Goal: Transaction & Acquisition: Purchase product/service

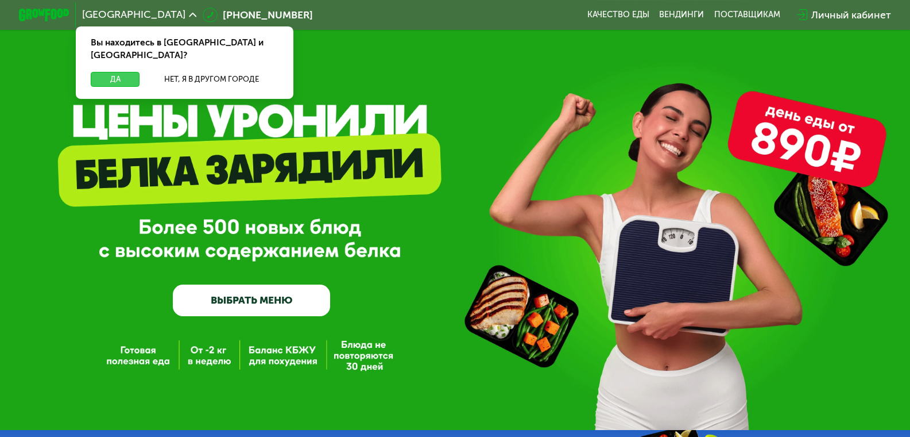
click at [122, 72] on button "Да" at bounding box center [115, 79] width 49 height 15
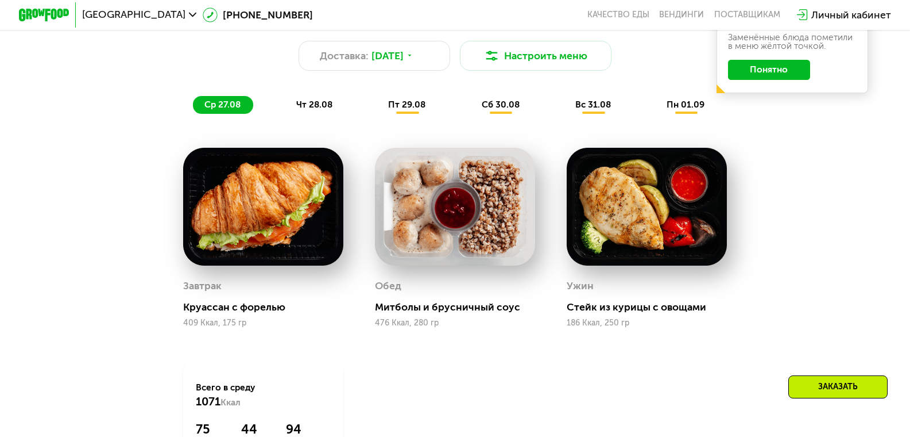
scroll to position [574, 0]
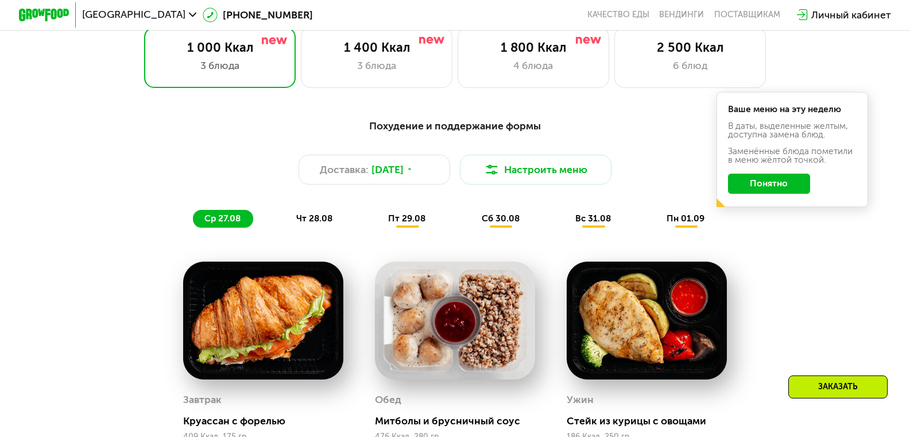
click at [777, 190] on button "Понятно" at bounding box center [769, 183] width 82 height 20
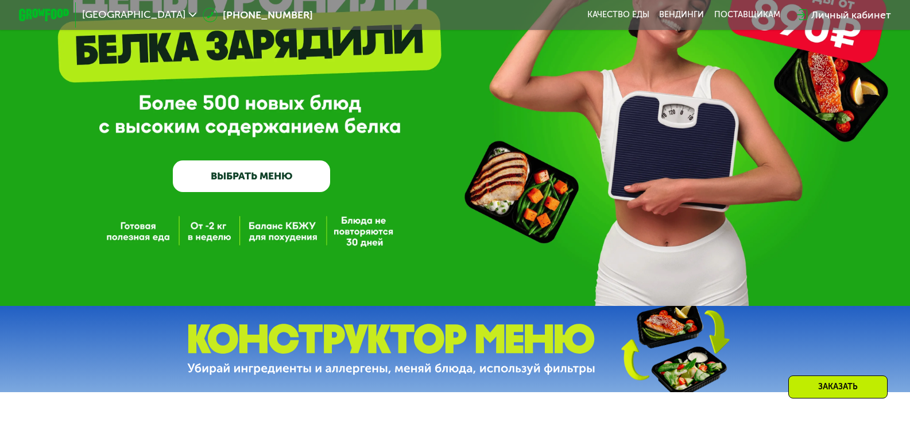
scroll to position [287, 0]
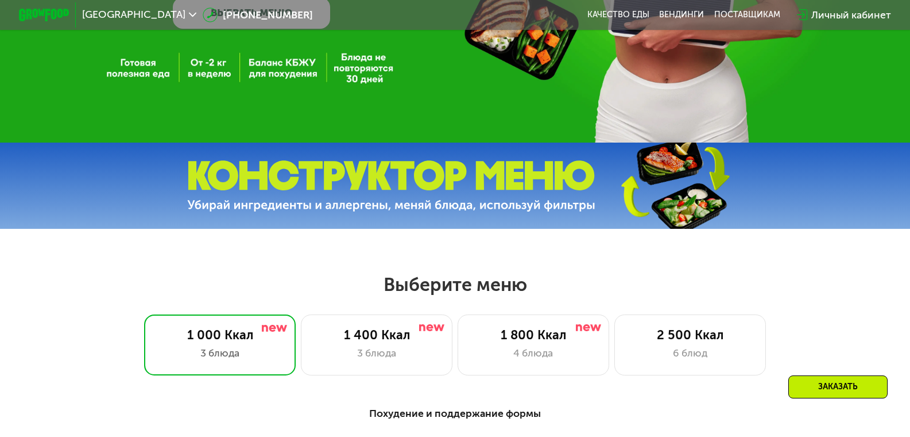
click at [423, 191] on img at bounding box center [391, 185] width 408 height 51
click at [391, 342] on div "1 400 Ккал" at bounding box center [376, 334] width 125 height 15
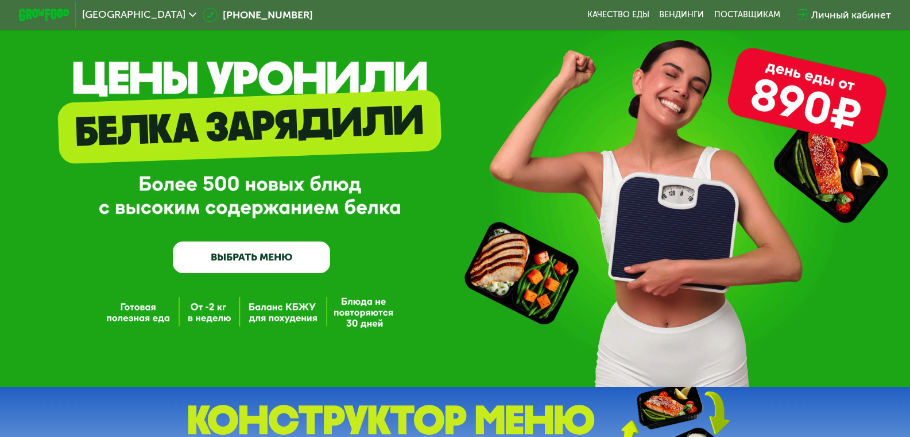
scroll to position [0, 0]
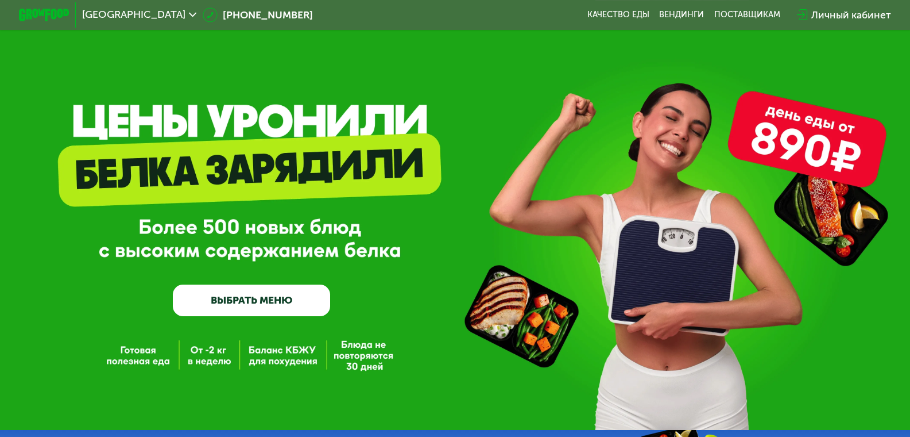
click at [258, 300] on link "ВЫБРАТЬ МЕНЮ" at bounding box center [251, 300] width 157 height 32
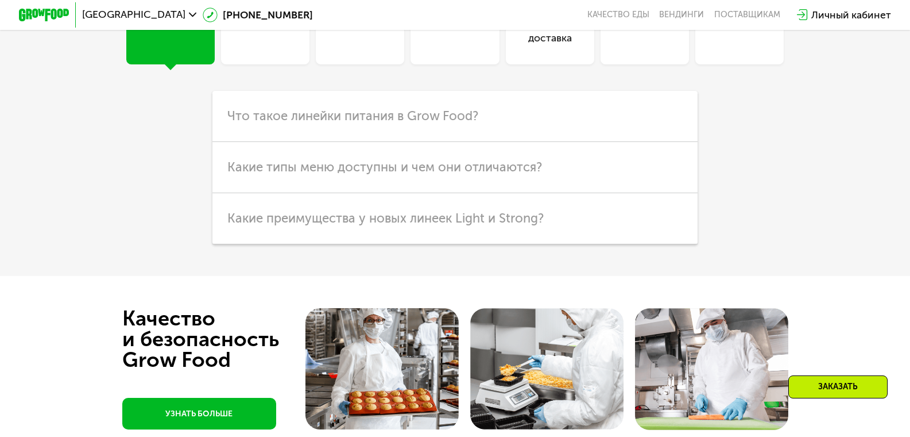
scroll to position [3062, 0]
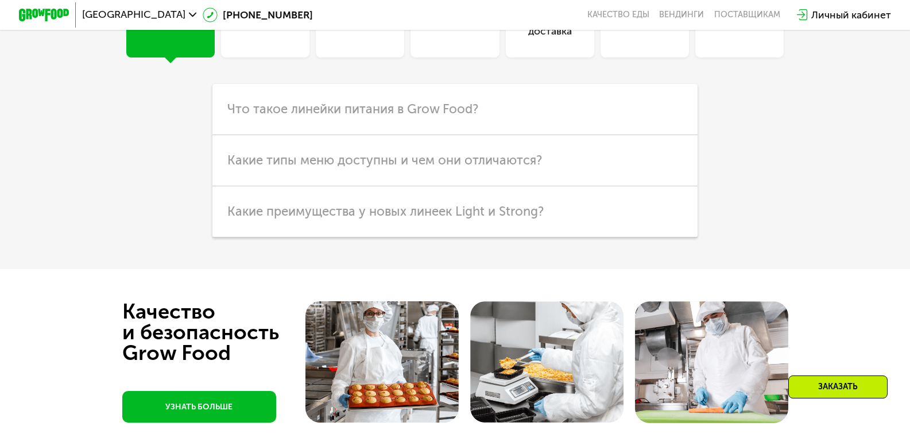
click at [376, 39] on div "Похудение" at bounding box center [360, 24] width 53 height 30
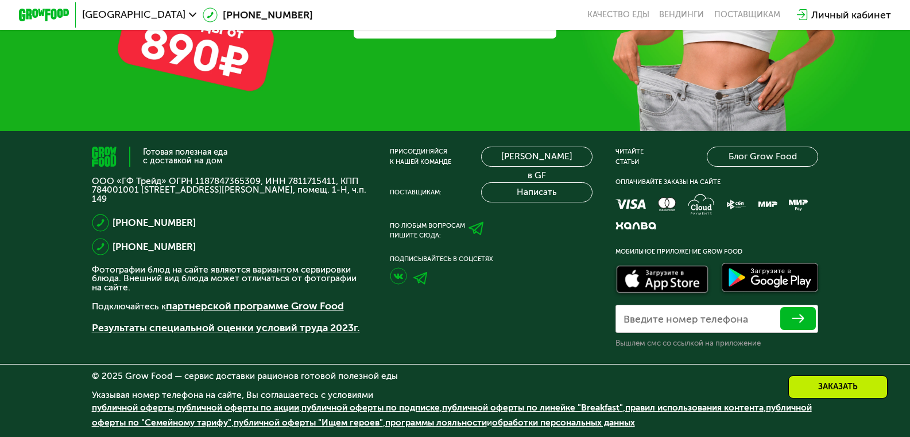
scroll to position [4083, 0]
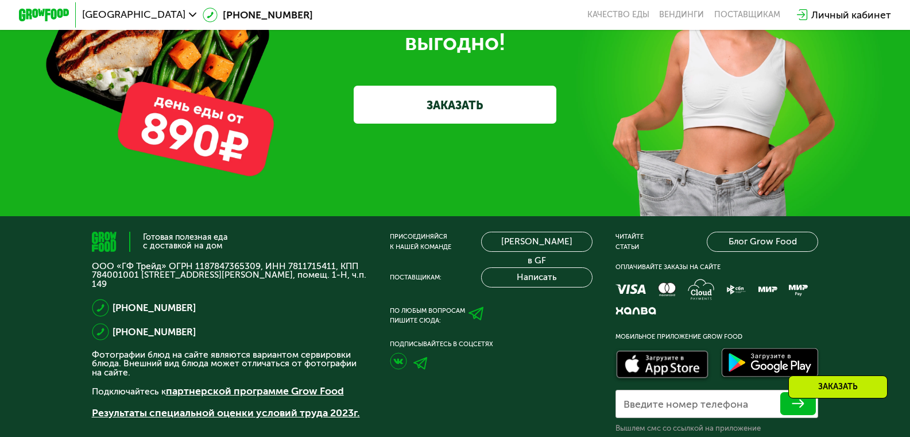
click at [456, 124] on link "ЗАКАЗАТЬ" at bounding box center [455, 105] width 202 height 38
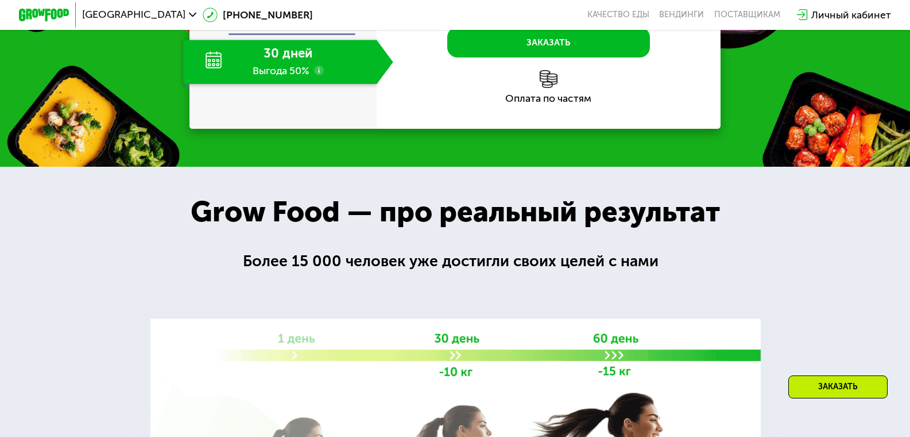
scroll to position [1222, 0]
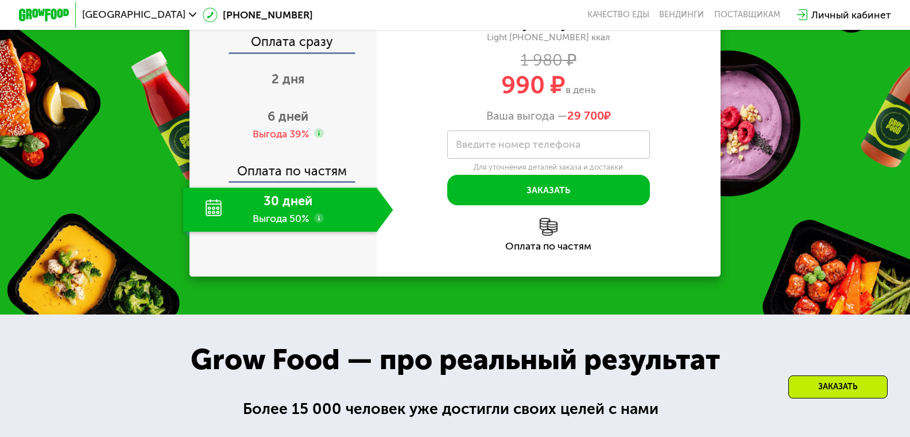
click at [253, 231] on div "30 дней Выгода 50%" at bounding box center [280, 209] width 194 height 44
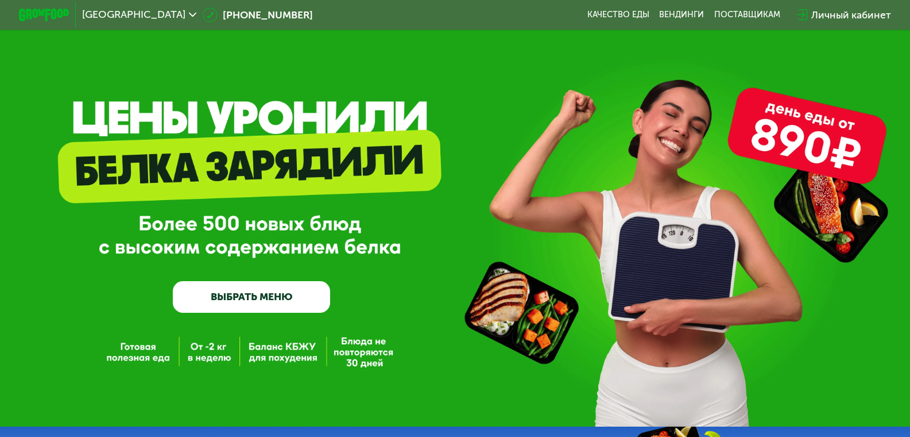
scroll to position [0, 0]
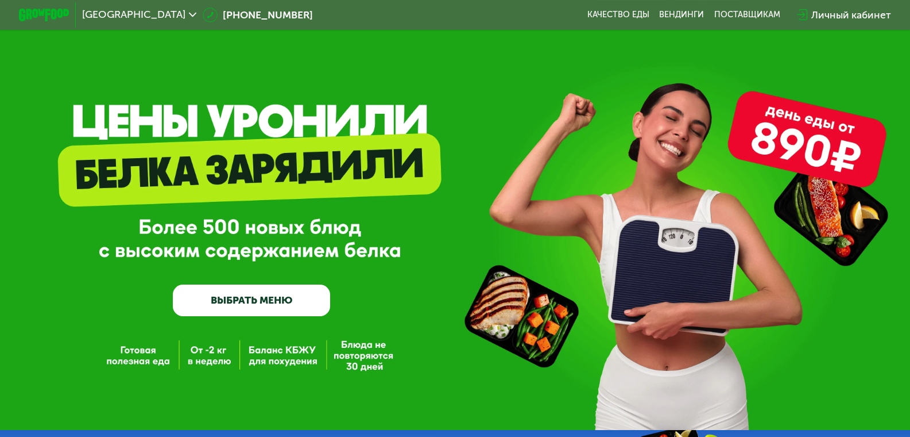
click at [844, 14] on div "Личный кабинет" at bounding box center [852, 14] width 80 height 15
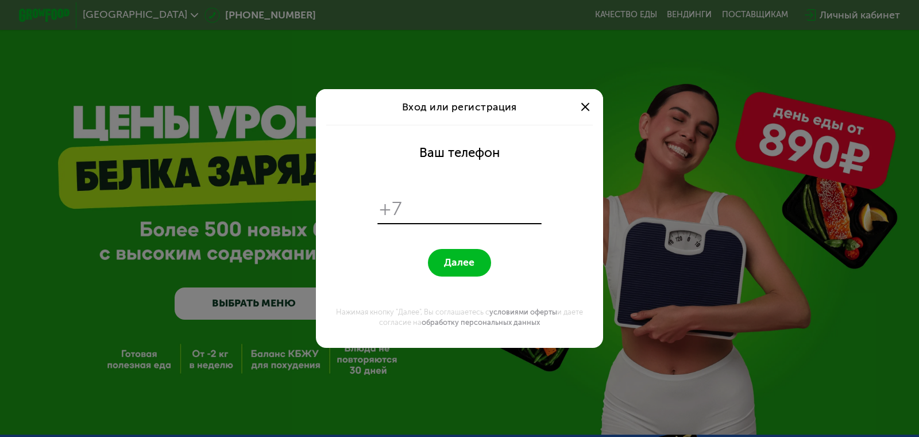
click at [590, 107] on div at bounding box center [586, 107] width 16 height 16
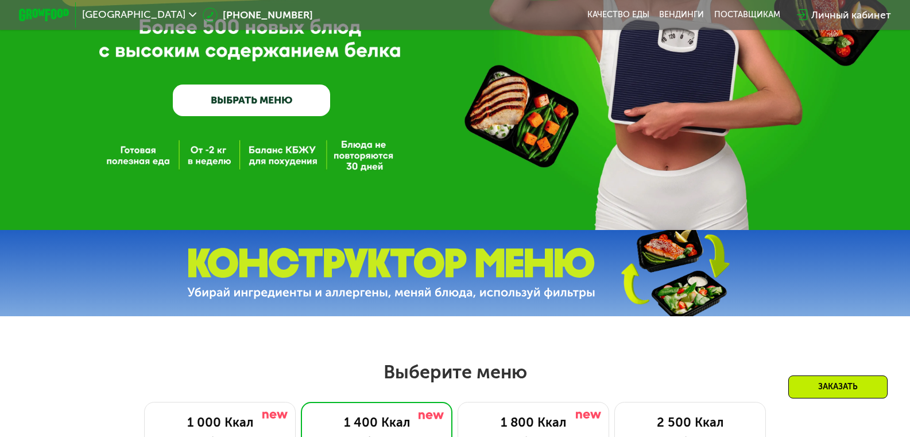
scroll to position [172, 0]
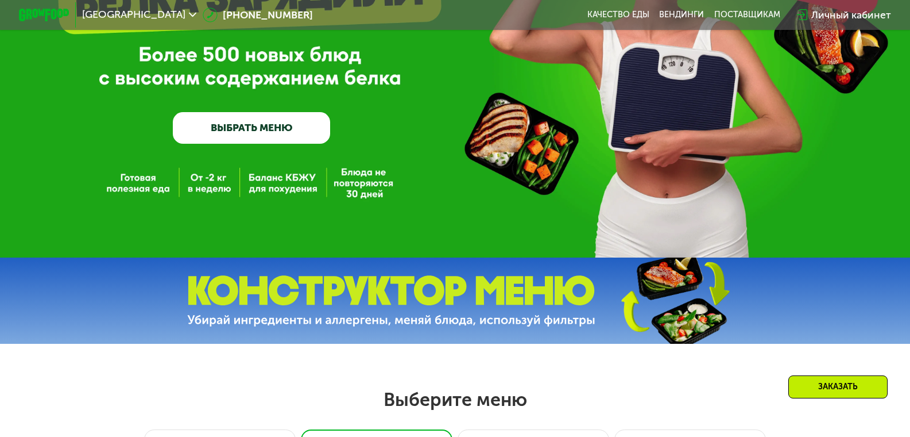
click at [663, 114] on div "GrowFood — доставка правильного питания ВЫБРАТЬ МЕНЮ" at bounding box center [455, 58] width 910 height 171
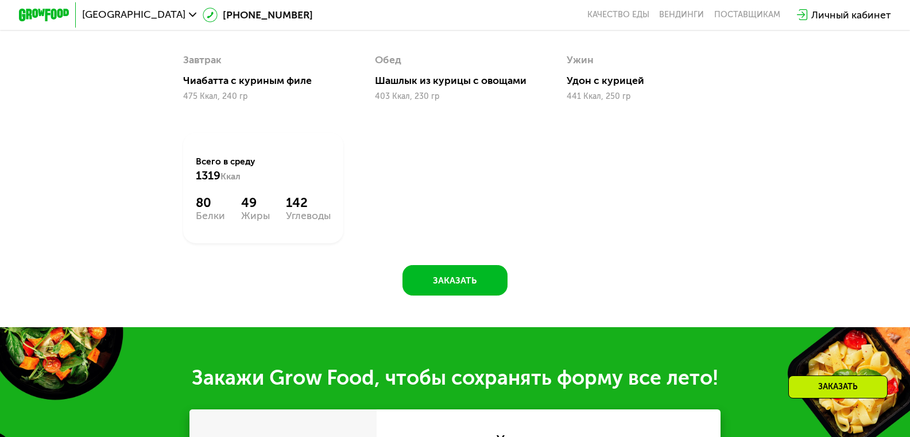
scroll to position [402, 0]
